Goal: Information Seeking & Learning: Learn about a topic

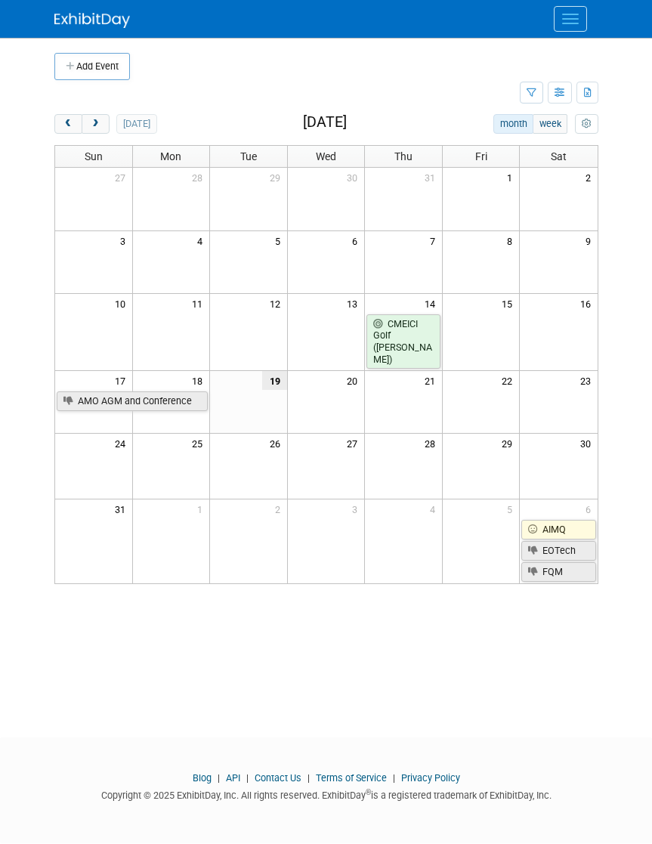
click at [85, 122] on button "next" at bounding box center [96, 124] width 28 height 20
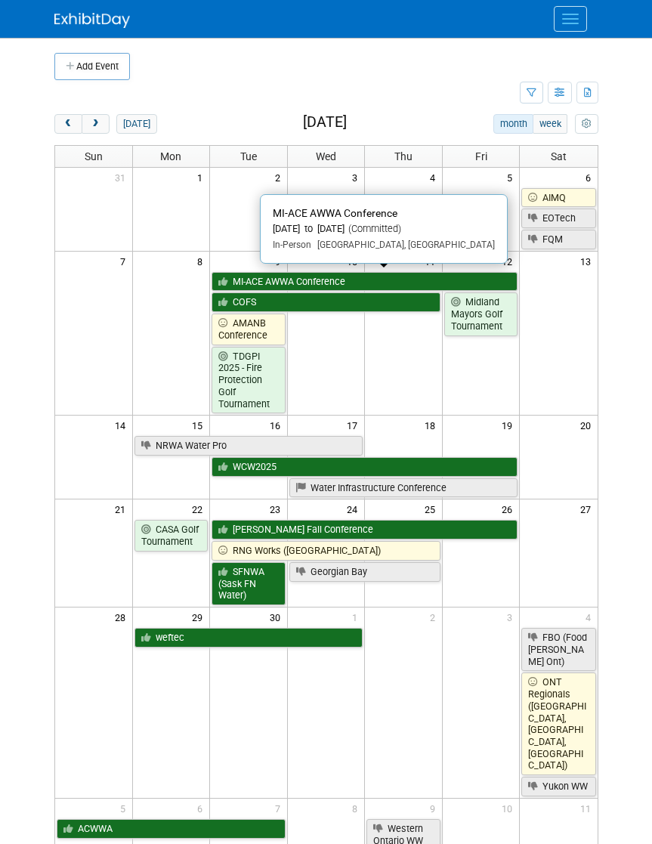
click at [376, 272] on link "MI-ACE AWWA Conference" at bounding box center [364, 282] width 306 height 20
click at [569, 188] on link "AIMQ" at bounding box center [558, 198] width 74 height 20
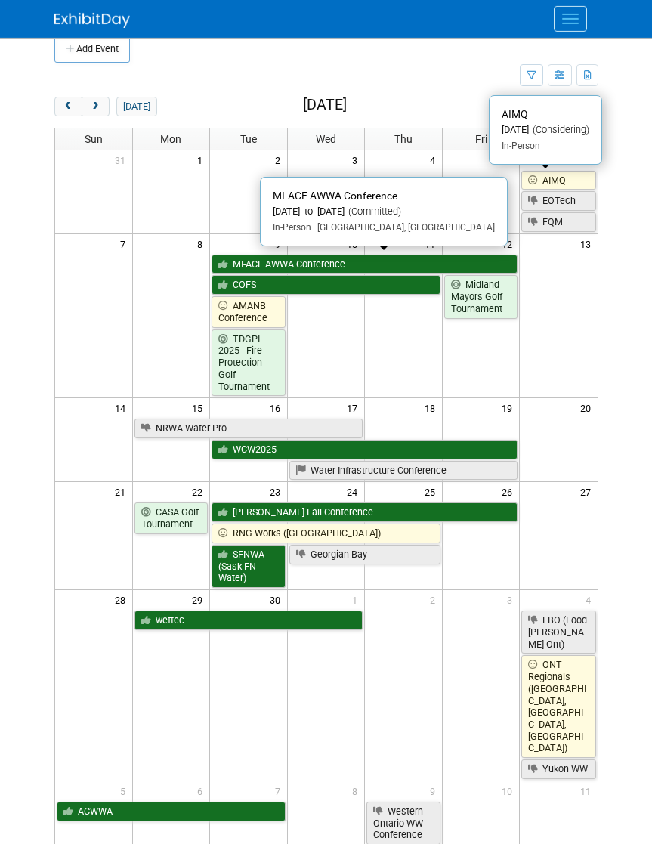
scroll to position [3, 0]
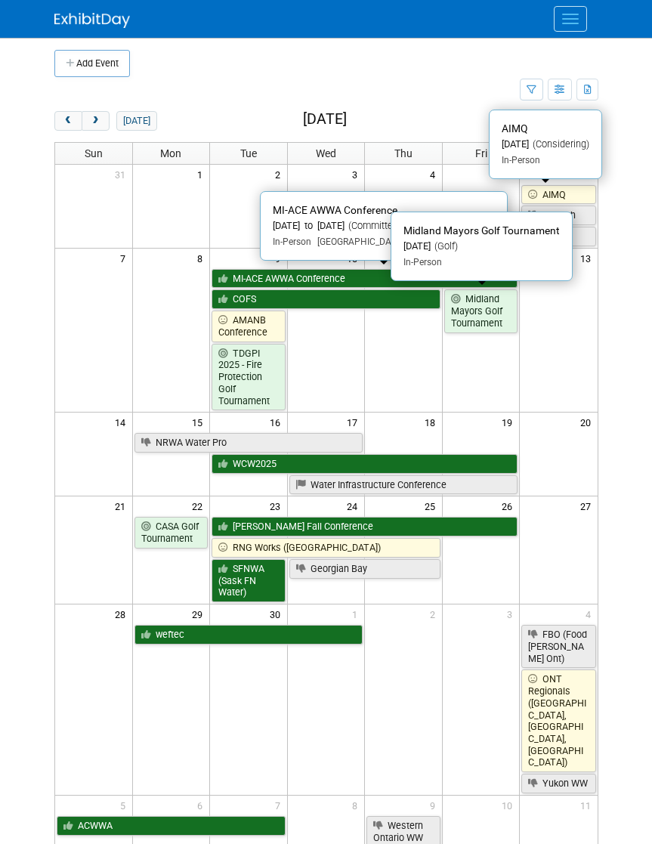
click at [474, 302] on link "Midland Mayors Golf Tournament" at bounding box center [481, 310] width 74 height 43
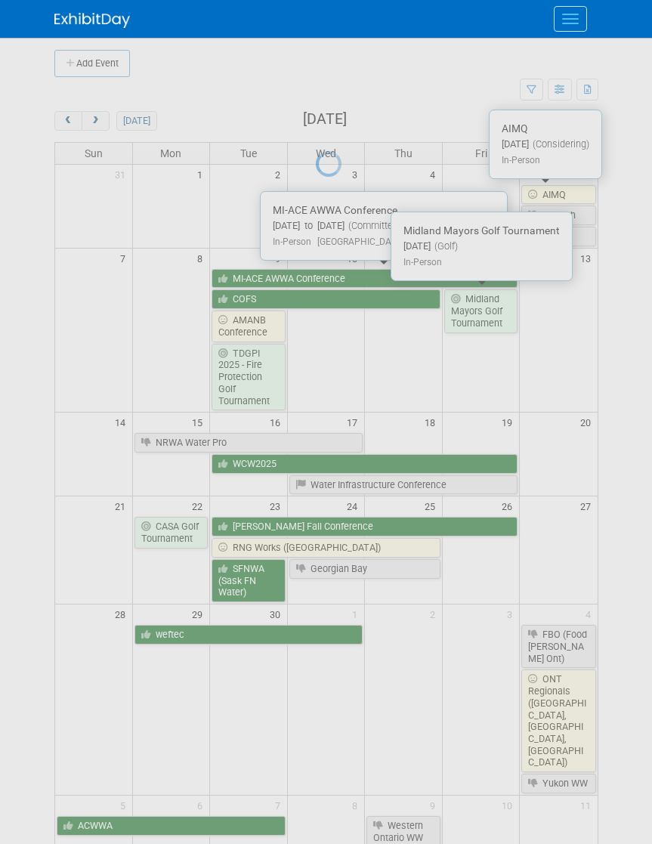
scroll to position [63, 0]
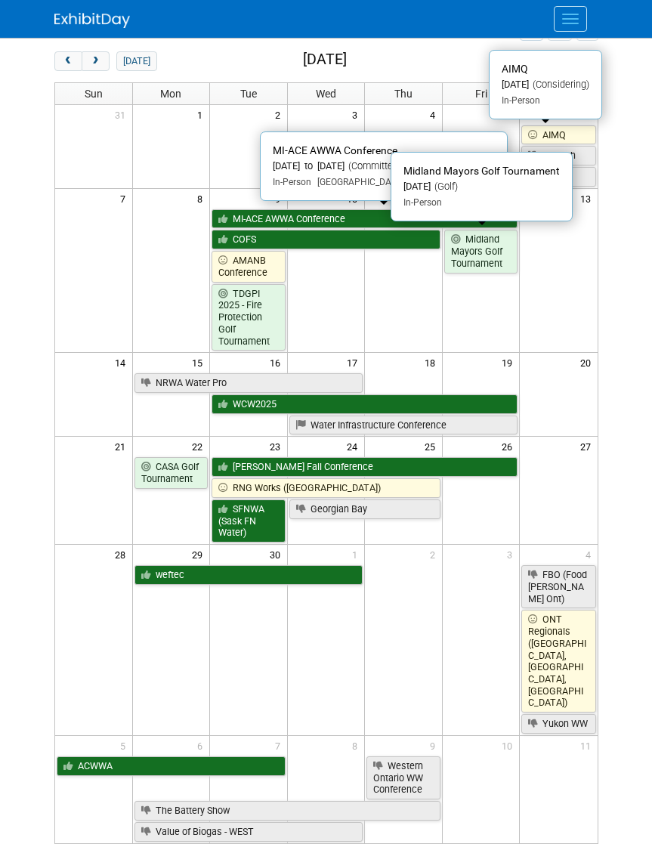
click at [470, 415] on link "Water Infrastructure Conference" at bounding box center [403, 425] width 229 height 20
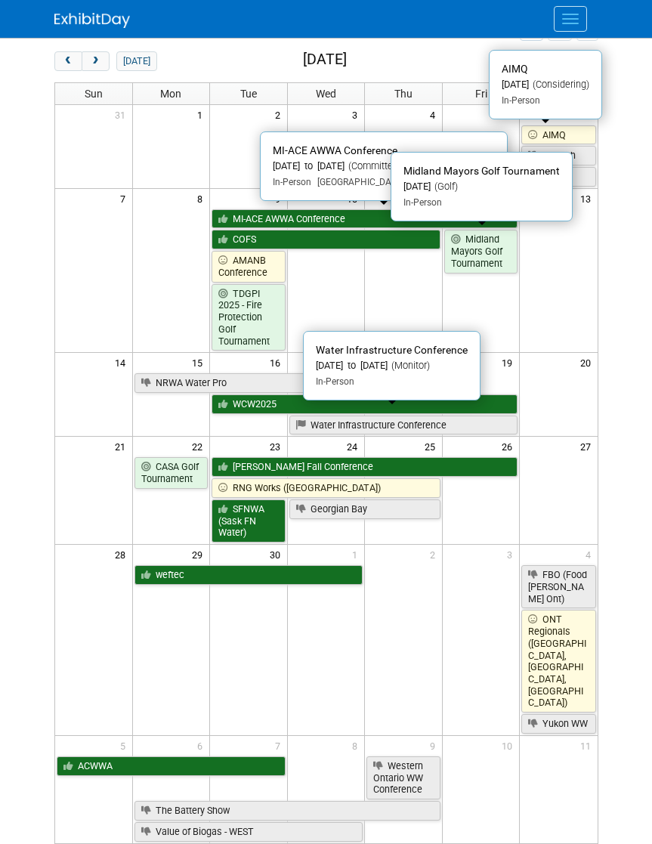
click at [437, 415] on link "Water Infrastructure Conference" at bounding box center [403, 425] width 229 height 20
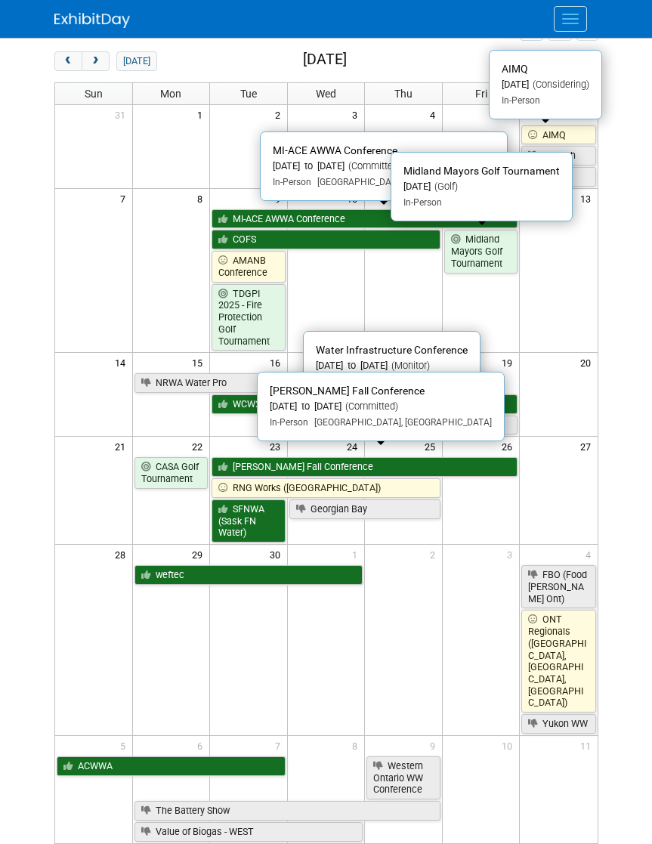
click at [462, 457] on link "[PERSON_NAME] Fall Conference" at bounding box center [364, 467] width 306 height 20
click at [100, 60] on span "next" at bounding box center [95, 62] width 11 height 10
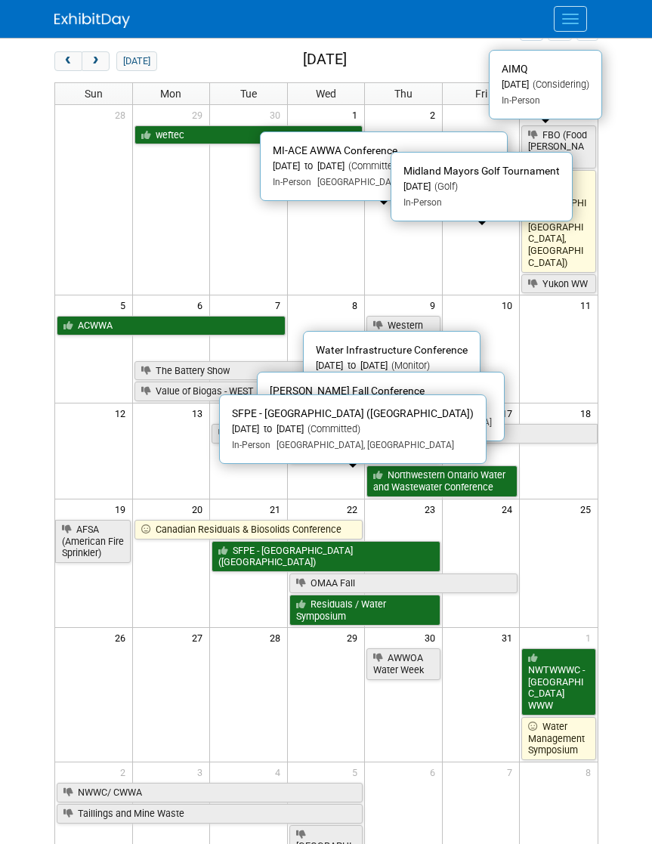
click at [400, 541] on link "SFPE - [GEOGRAPHIC_DATA] ([GEOGRAPHIC_DATA])" at bounding box center [325, 556] width 229 height 31
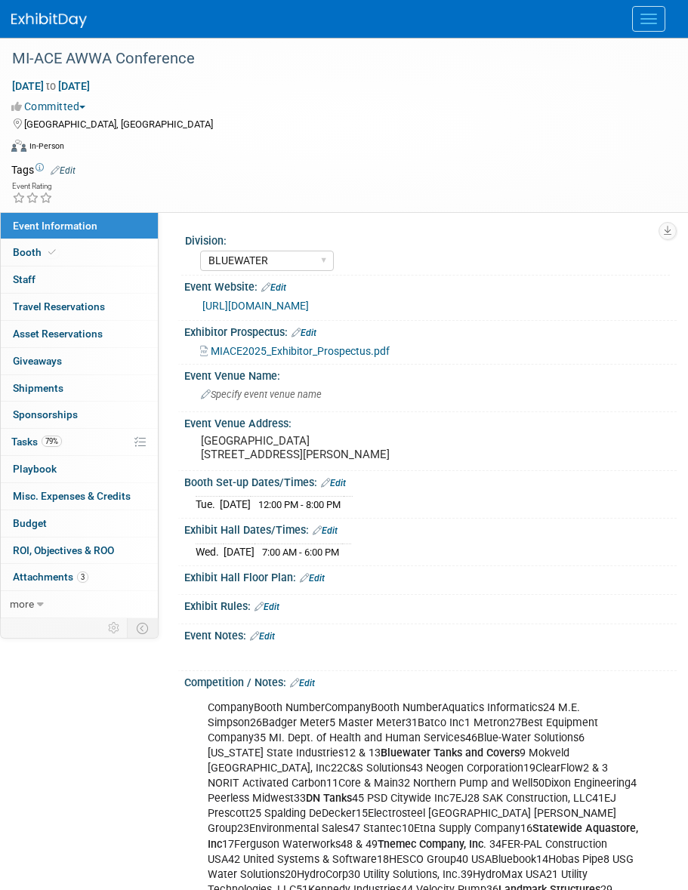
select select "BLUEWATER"
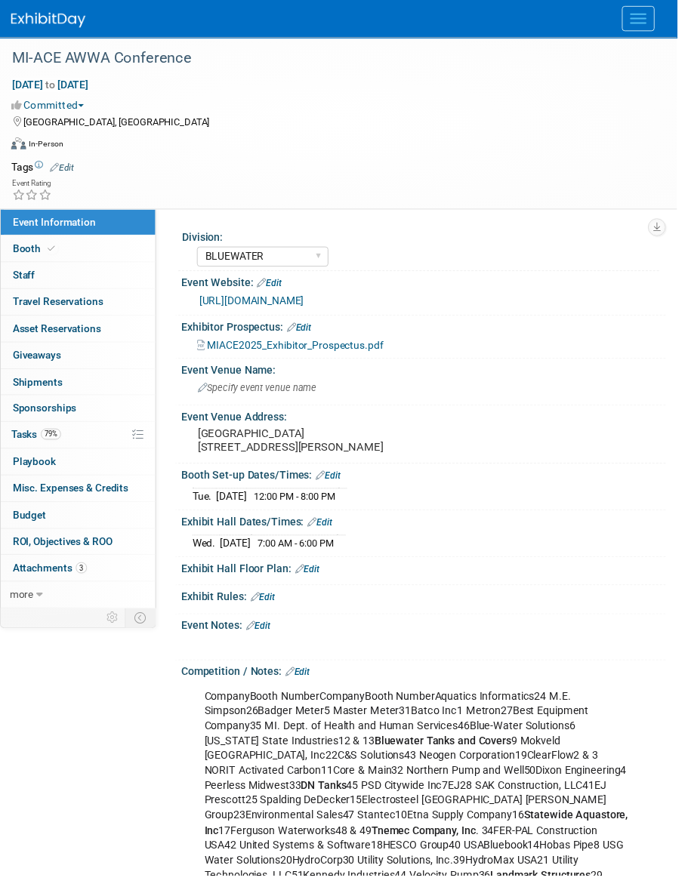
click at [113, 278] on link "0 Staff 0" at bounding box center [79, 280] width 157 height 26
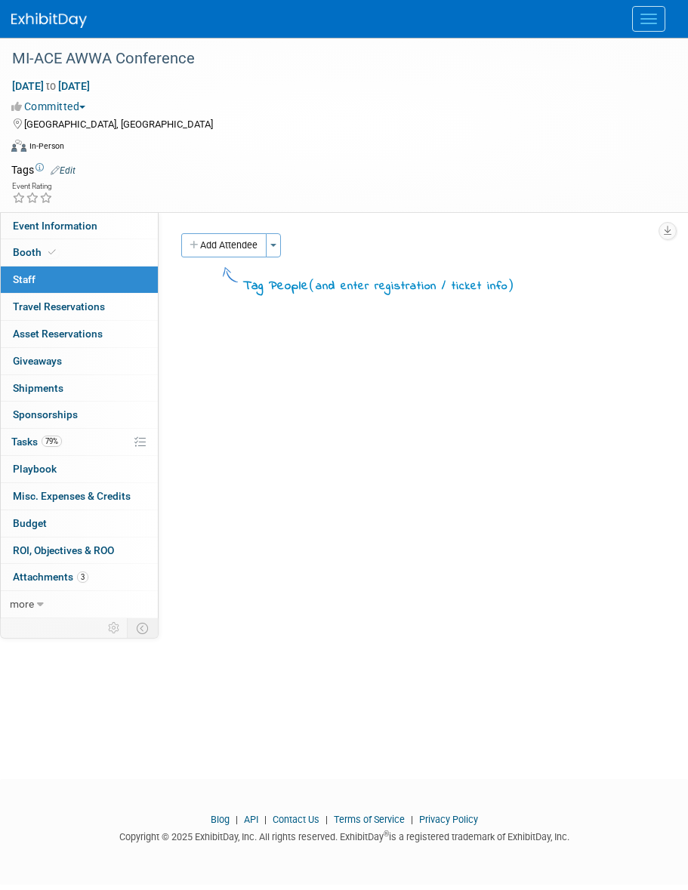
click at [109, 218] on link "Event Information" at bounding box center [79, 226] width 157 height 26
select select "BLUEWATER"
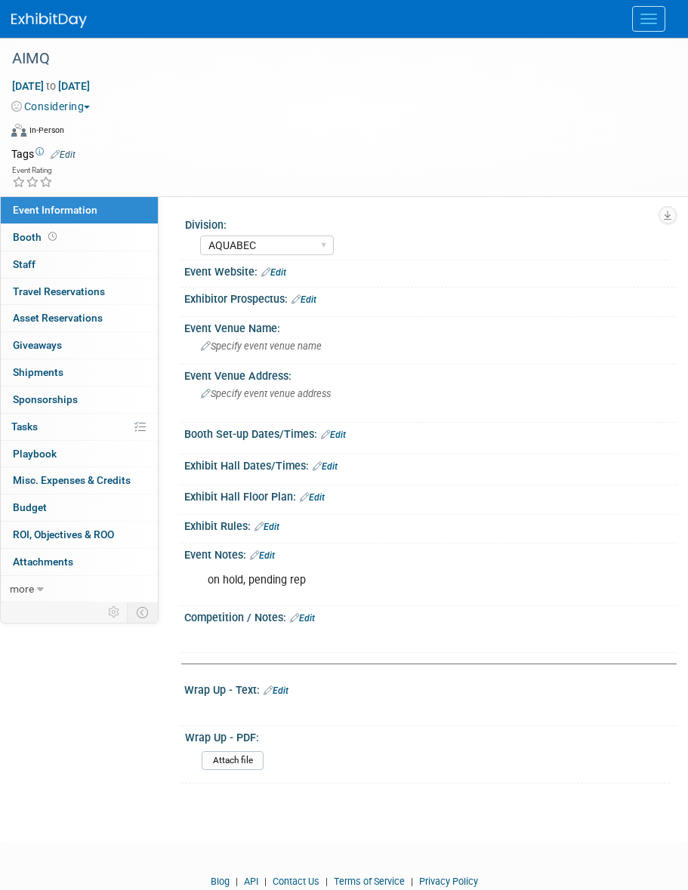
select select "AQUABEC"
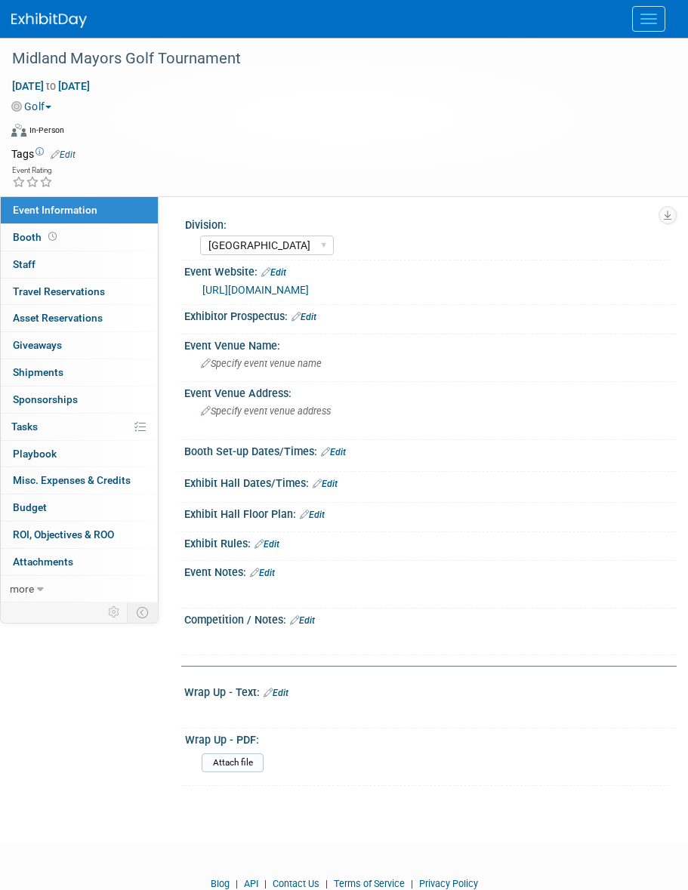
select select "[GEOGRAPHIC_DATA]"
click at [309, 293] on link "https://www.midland.ca/en/town-hall/mayor-s-charity-golf-tournament.aspx" at bounding box center [255, 290] width 106 height 12
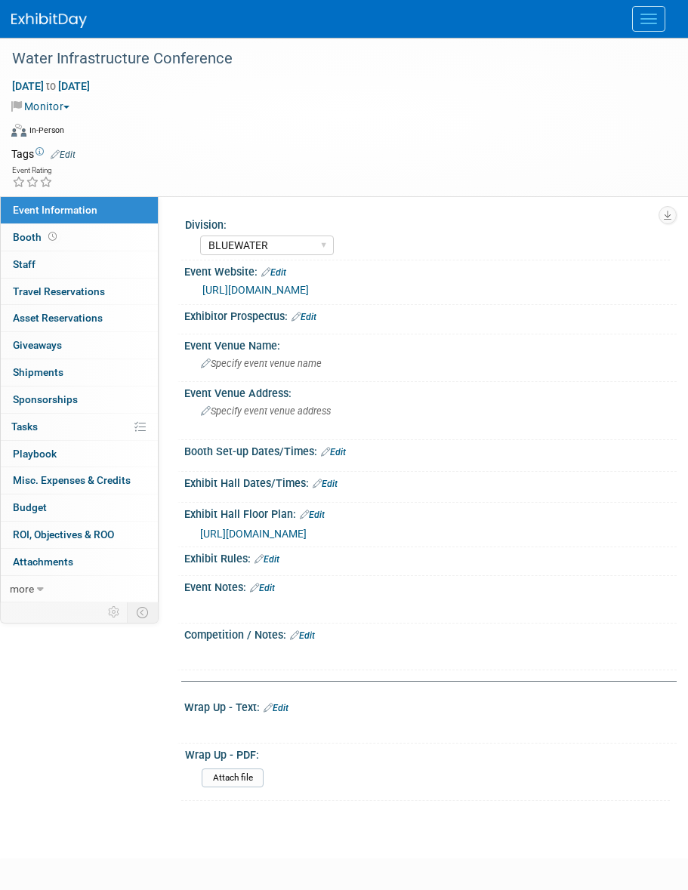
select select "BLUEWATER"
click at [309, 284] on link "[URL][DOMAIN_NAME]" at bounding box center [255, 290] width 106 height 12
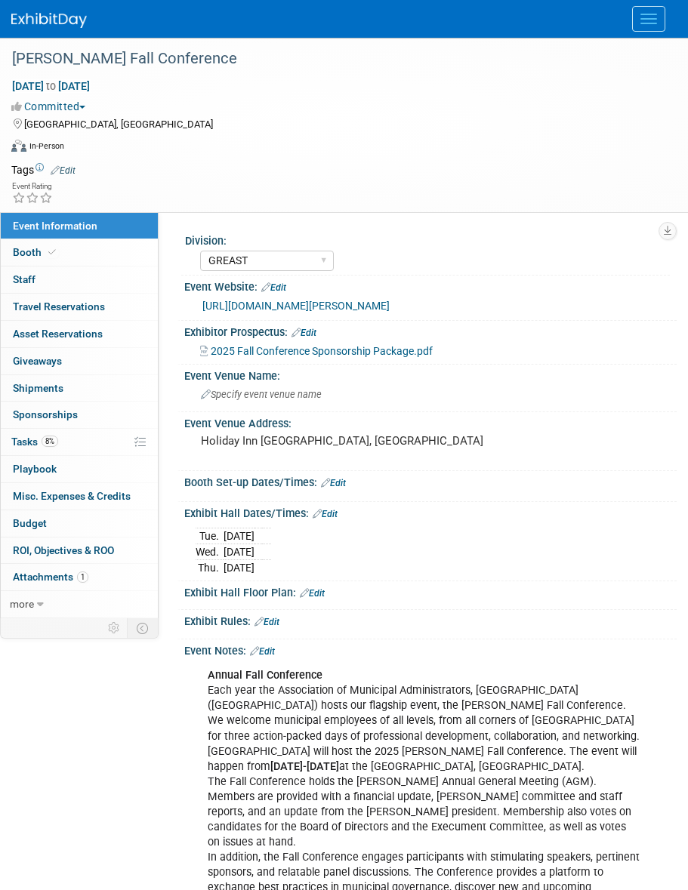
select select "GREAST"
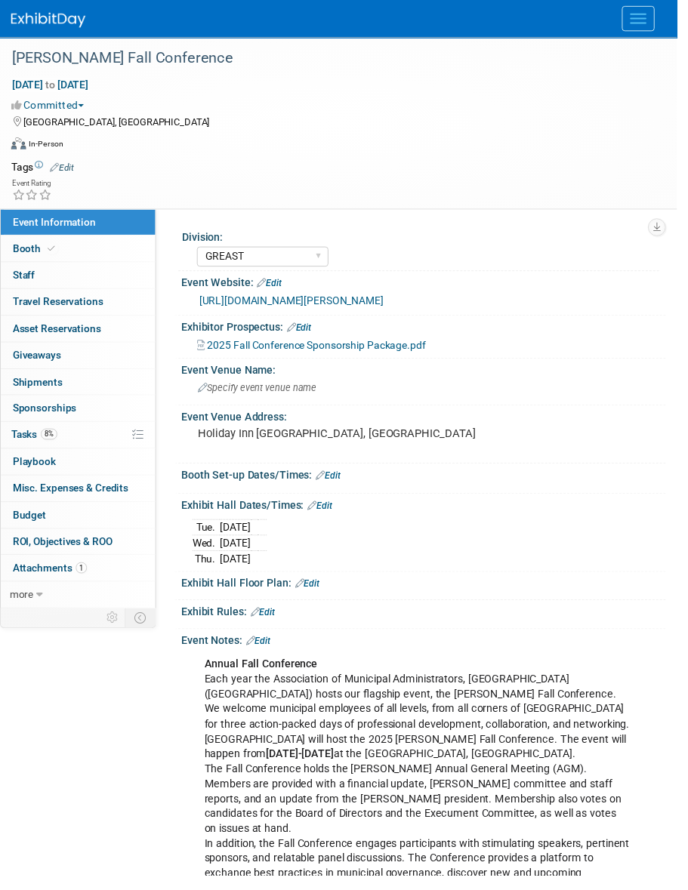
click at [109, 252] on link "Booth" at bounding box center [79, 252] width 157 height 26
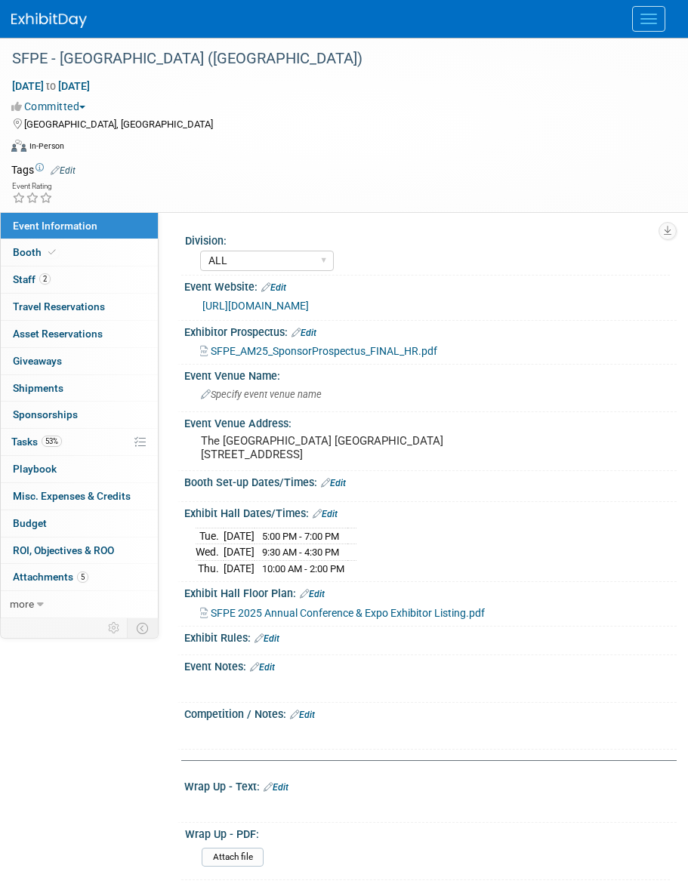
select select "ALL"
click at [111, 248] on link "Booth" at bounding box center [79, 252] width 157 height 26
select select "Table / Chairs Only"
